Goal: Task Accomplishment & Management: Complete application form

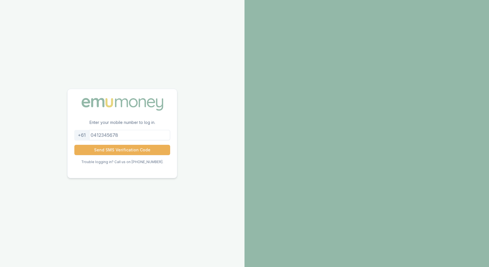
click at [123, 135] on input "tel" at bounding box center [122, 135] width 96 height 10
type input "0430388377"
click at [122, 152] on button "Send SMS Verification Code" at bounding box center [122, 150] width 96 height 10
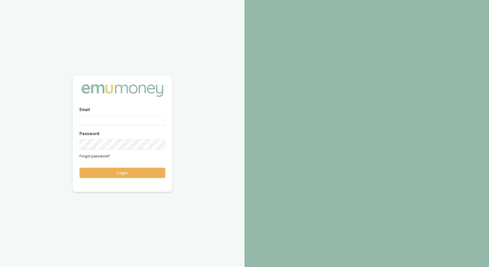
click at [97, 121] on input "Email" at bounding box center [122, 120] width 86 height 10
click at [123, 119] on input "Email" at bounding box center [122, 120] width 86 height 10
click at [125, 123] on input "Email" at bounding box center [122, 120] width 86 height 10
type input "[EMAIL_ADDRESS][DOMAIN_NAME]"
click at [95, 174] on button "Login" at bounding box center [122, 172] width 86 height 10
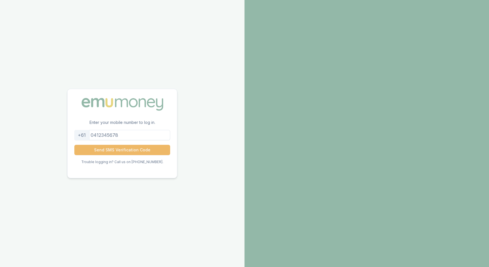
click at [100, 147] on button "Send SMS Verification Code" at bounding box center [122, 150] width 96 height 10
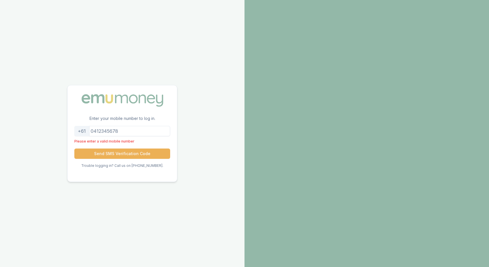
click at [109, 129] on input "tel" at bounding box center [122, 131] width 96 height 10
type input "0430388377"
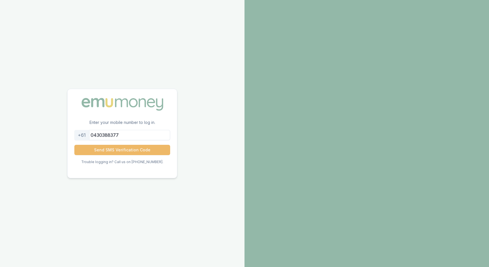
click at [120, 148] on button "Send SMS Verification Code" at bounding box center [122, 150] width 96 height 10
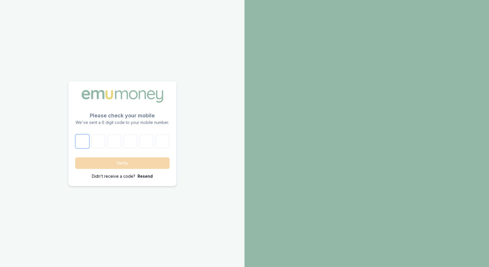
click at [85, 140] on input "number" at bounding box center [82, 141] width 14 height 14
type input "9"
type input "7"
type input "0"
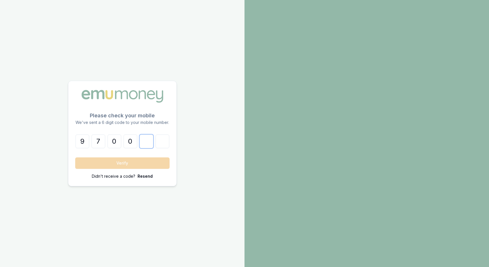
type input "5"
type input "8"
click at [83, 162] on button "Verify" at bounding box center [122, 162] width 94 height 11
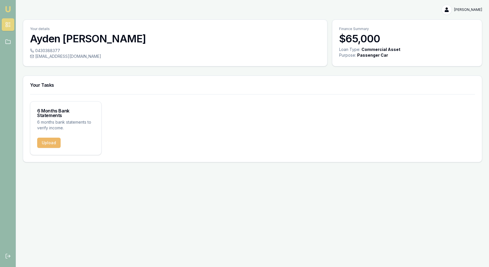
click at [51, 138] on button "Upload" at bounding box center [48, 142] width 23 height 10
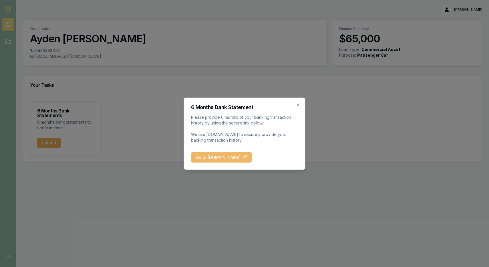
click at [239, 158] on button "Go to BankStatements.com.au" at bounding box center [221, 157] width 61 height 10
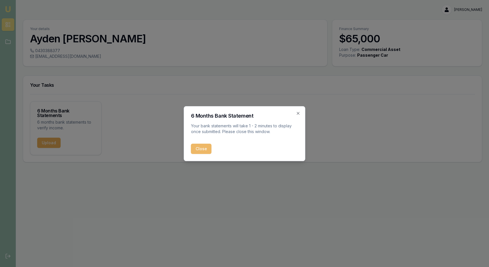
click at [207, 150] on button "Close" at bounding box center [201, 148] width 21 height 10
